Goal: Entertainment & Leisure: Consume media (video, audio)

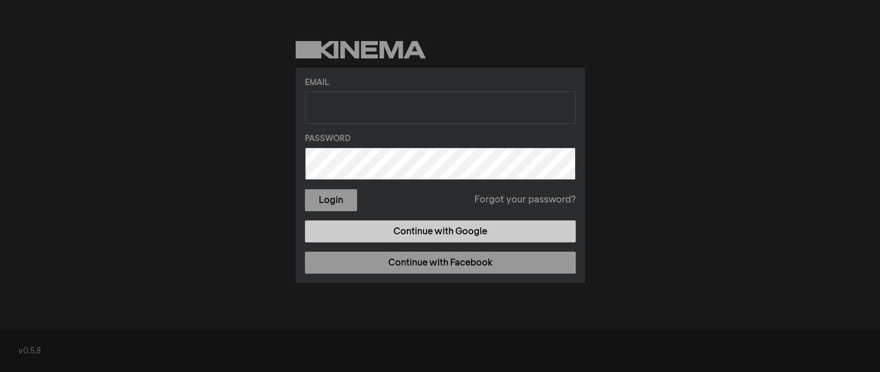
click at [472, 232] on link "Continue with Google" at bounding box center [440, 232] width 271 height 22
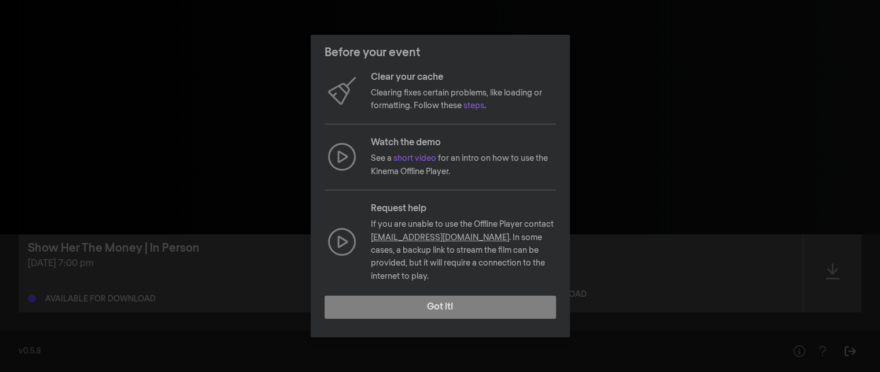
scroll to position [31, 0]
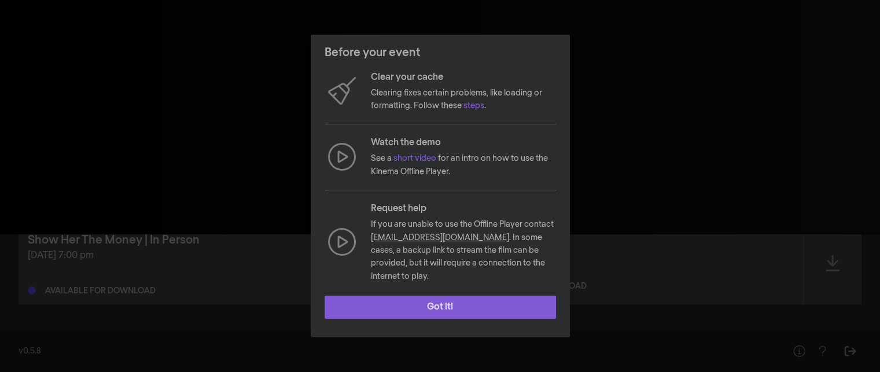
click at [454, 303] on button "Got it!" at bounding box center [441, 307] width 232 height 23
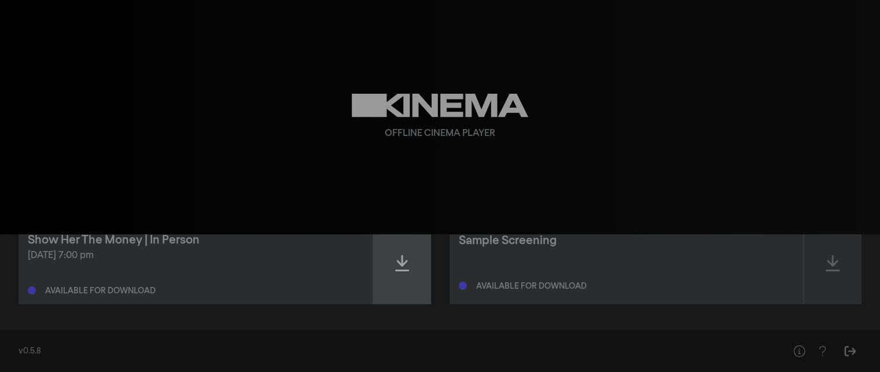
click at [409, 258] on div at bounding box center [402, 263] width 58 height 82
click at [393, 268] on div at bounding box center [402, 263] width 58 height 82
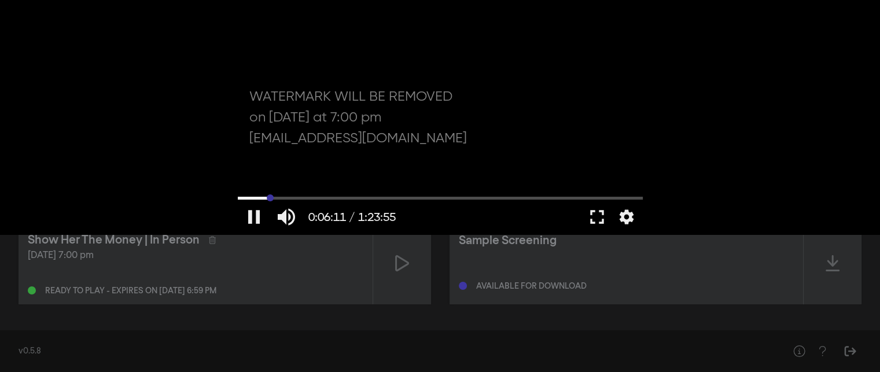
click at [270, 200] on input "Seek" at bounding box center [440, 197] width 405 height 7
click at [255, 199] on input "Seek" at bounding box center [440, 197] width 405 height 7
click at [248, 199] on input "Seek" at bounding box center [440, 197] width 405 height 7
click at [247, 199] on input "Seek" at bounding box center [440, 197] width 405 height 7
click at [244, 199] on input "Seek" at bounding box center [440, 197] width 405 height 7
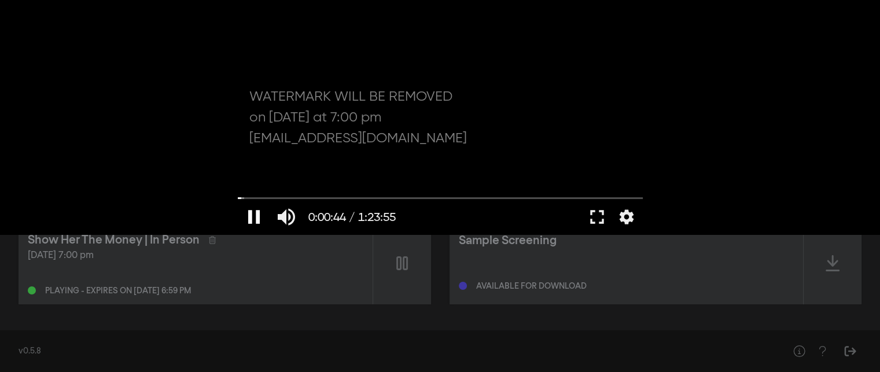
click at [252, 211] on button "pause" at bounding box center [254, 217] width 32 height 35
click at [600, 210] on button "fullscreen" at bounding box center [597, 217] width 32 height 35
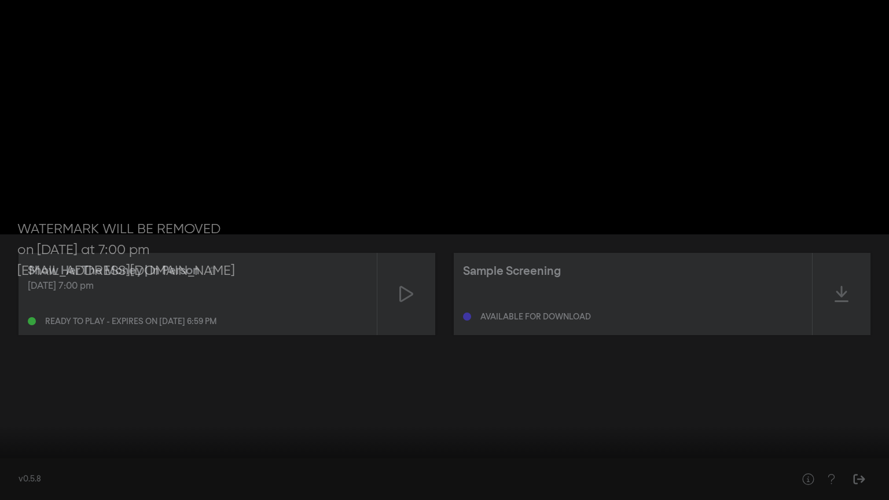
click at [21, 372] on button "play_arrow" at bounding box center [22, 482] width 32 height 35
click at [42, 372] on input "Seek" at bounding box center [444, 463] width 877 height 7
click at [98, 372] on input "Seek" at bounding box center [444, 463] width 877 height 7
click at [15, 372] on input "Seek" at bounding box center [444, 463] width 877 height 7
click at [19, 372] on button "pause" at bounding box center [22, 482] width 32 height 35
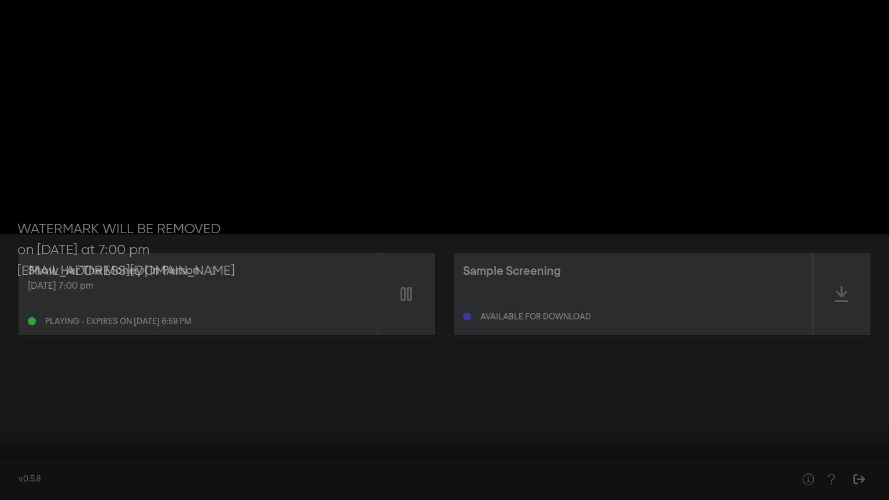
type input "35.741749"
